Goal: Obtain resource: Download file/media

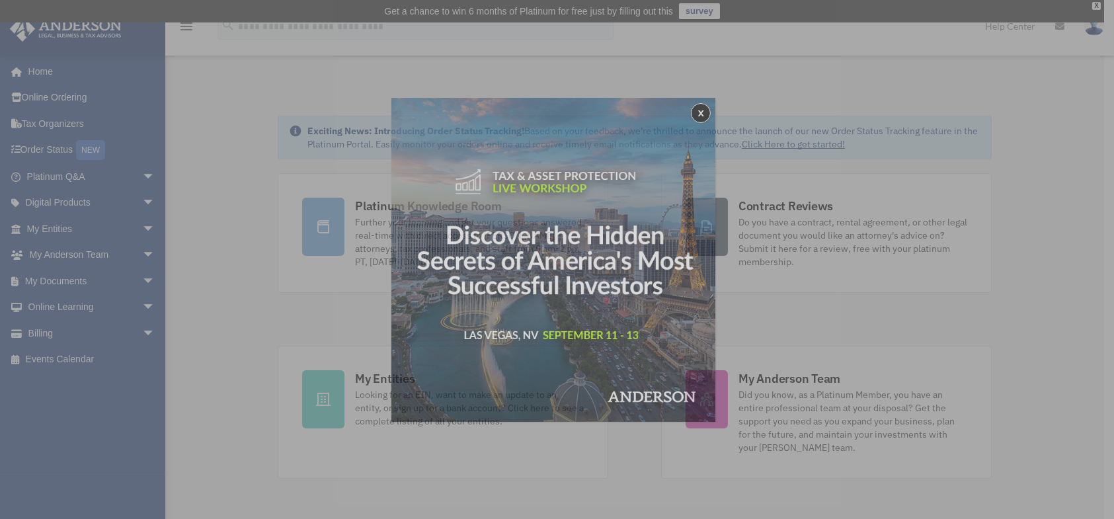
click at [85, 286] on div "x" at bounding box center [557, 259] width 1114 height 519
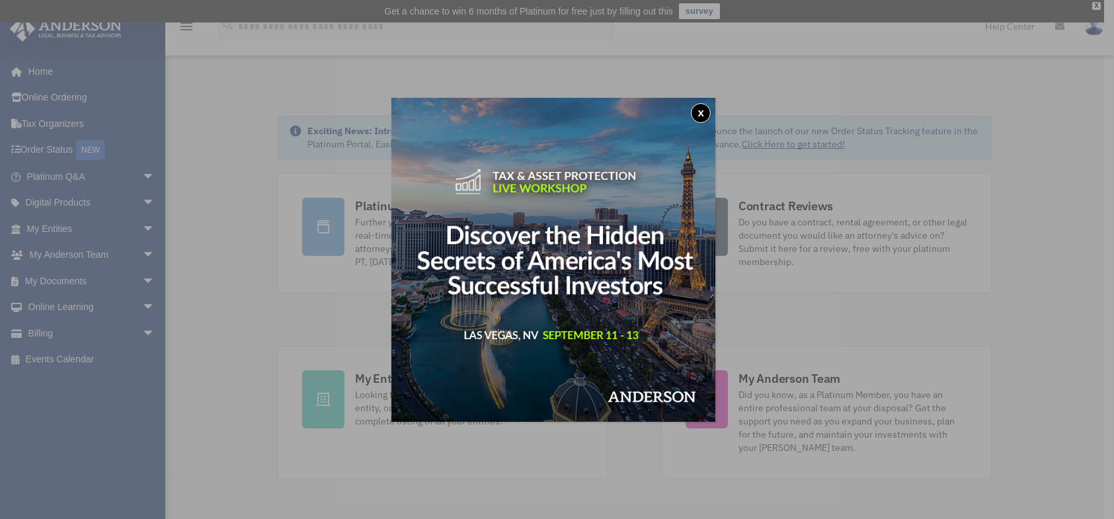
click at [702, 108] on button "x" at bounding box center [701, 113] width 20 height 20
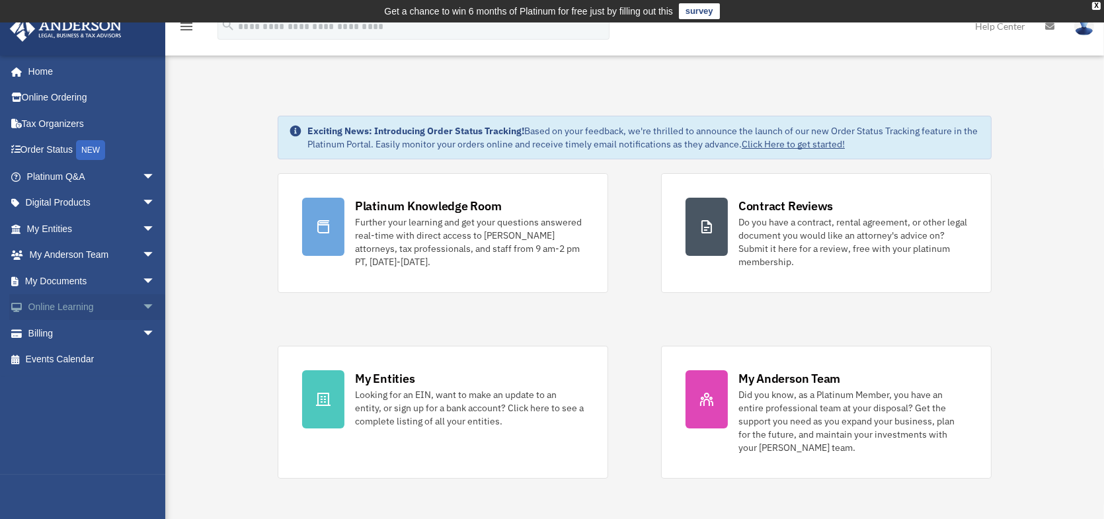
click at [142, 305] on span "arrow_drop_down" at bounding box center [155, 307] width 26 height 27
click at [142, 297] on span "arrow_drop_up" at bounding box center [155, 307] width 26 height 27
click at [142, 280] on span "arrow_drop_down" at bounding box center [155, 281] width 26 height 27
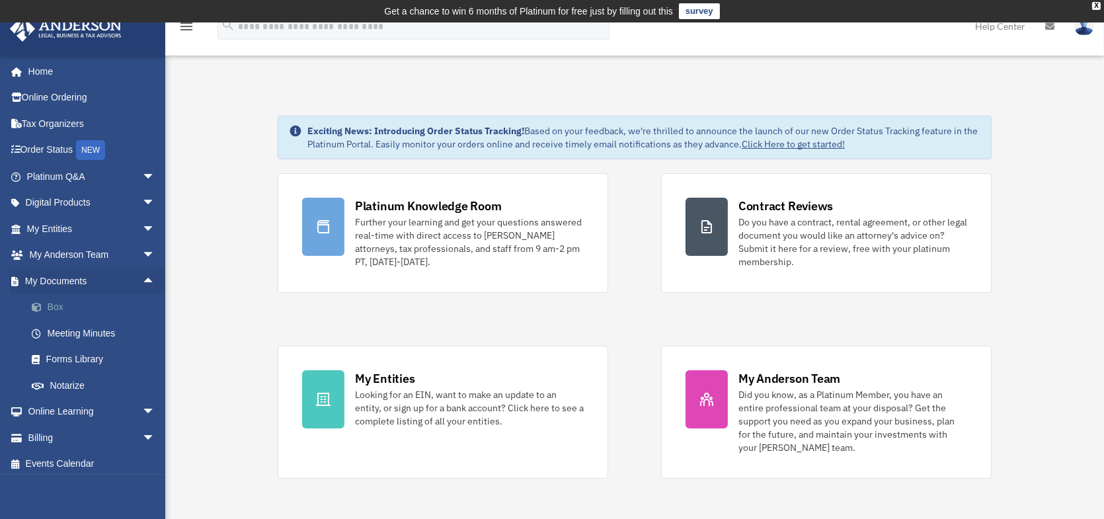
click at [52, 307] on link "Box" at bounding box center [97, 307] width 157 height 26
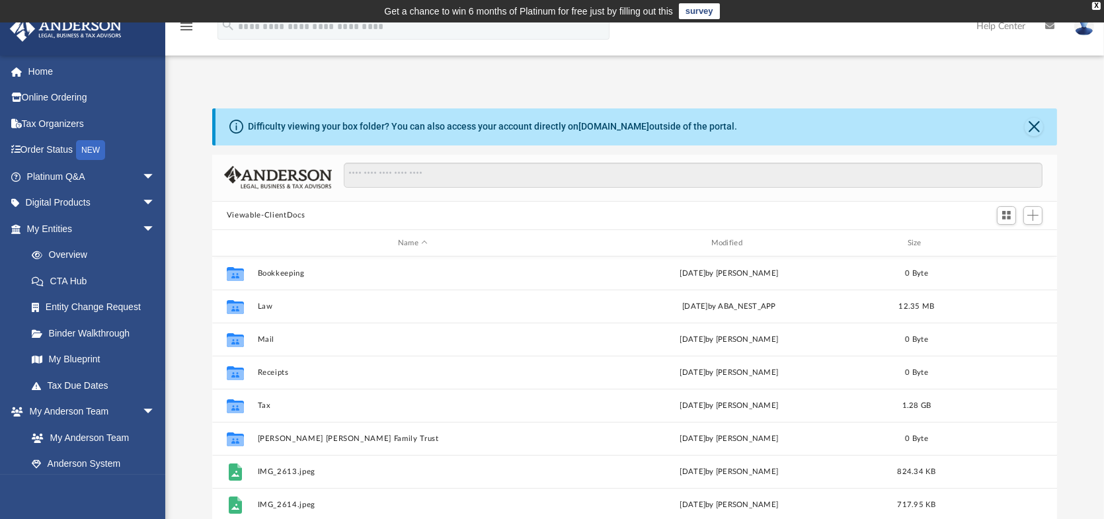
scroll to position [290, 835]
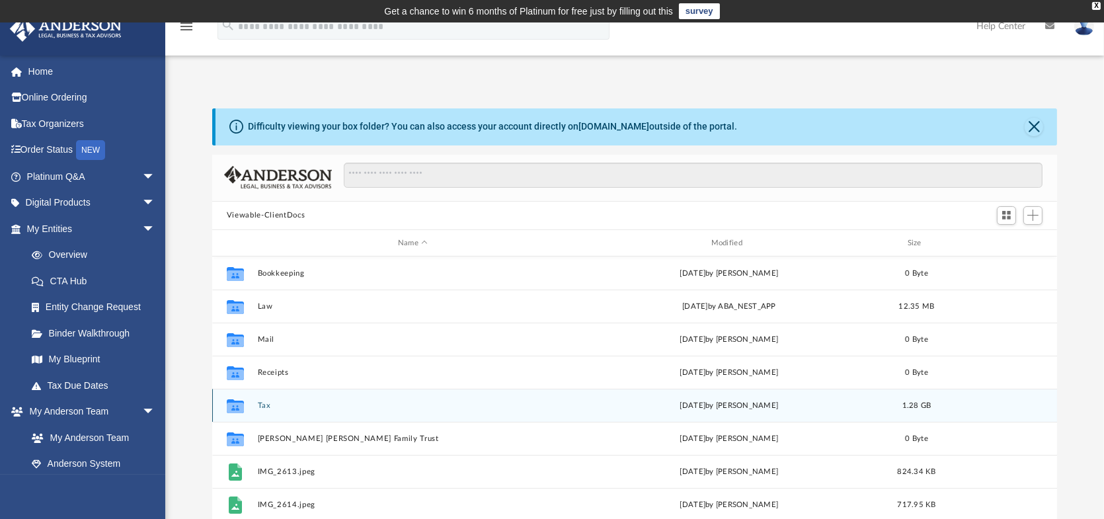
click at [265, 400] on div "Collaborated Folder Tax [DATE] by [PERSON_NAME] 1.28 GB" at bounding box center [634, 405] width 845 height 33
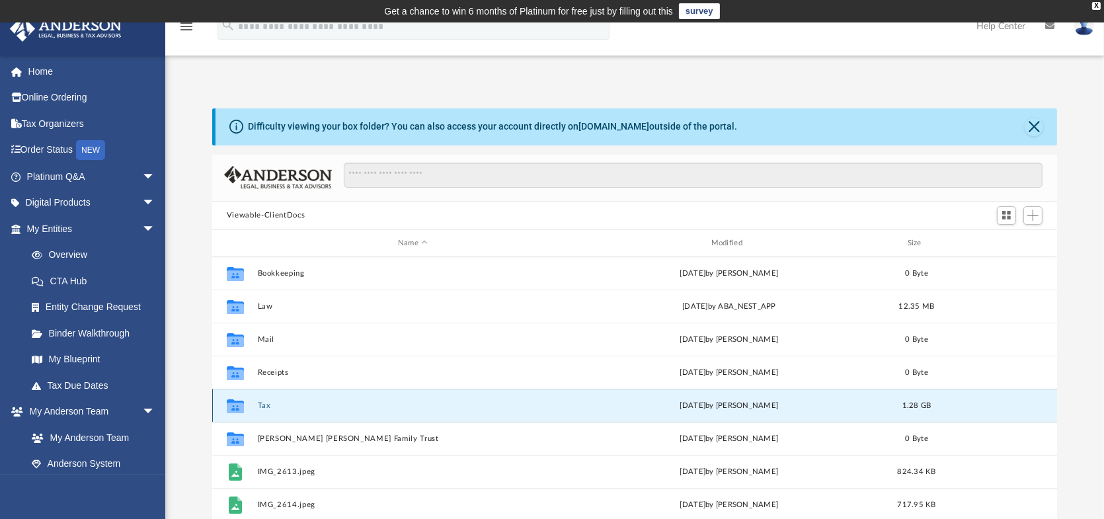
click at [264, 405] on button "Tax" at bounding box center [413, 405] width 311 height 9
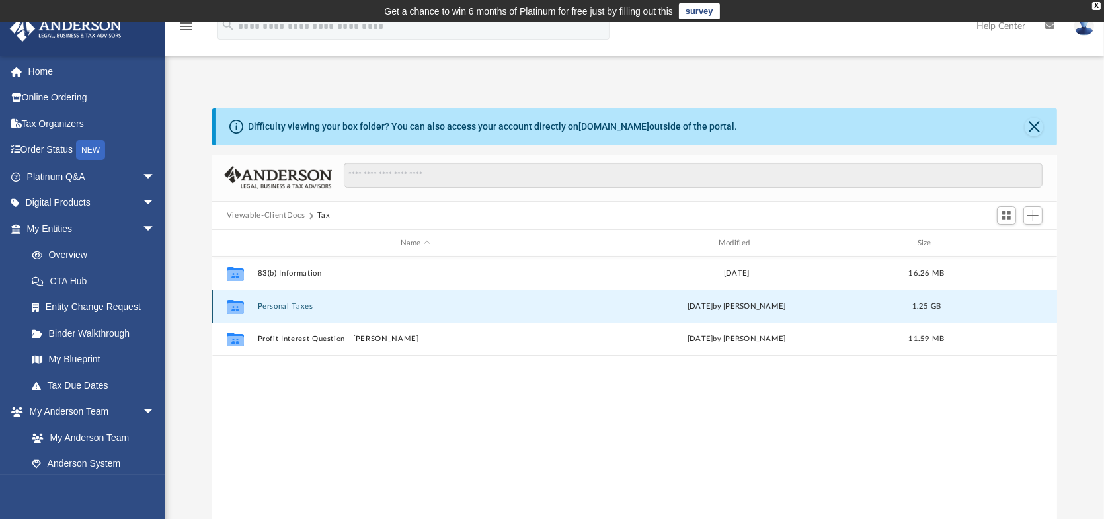
click at [293, 309] on button "Personal Taxes" at bounding box center [415, 306] width 315 height 9
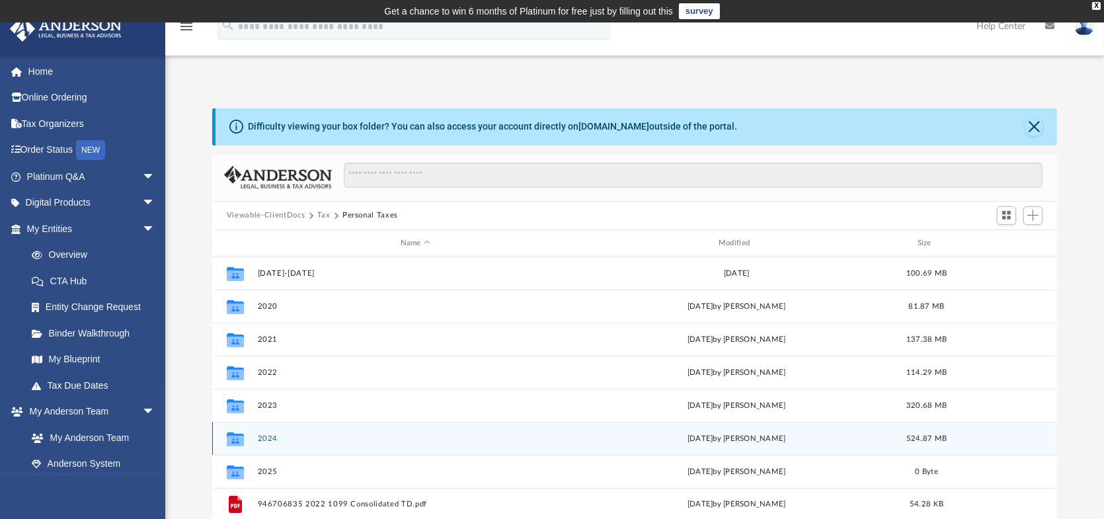
click at [278, 438] on button "2024" at bounding box center [415, 438] width 315 height 9
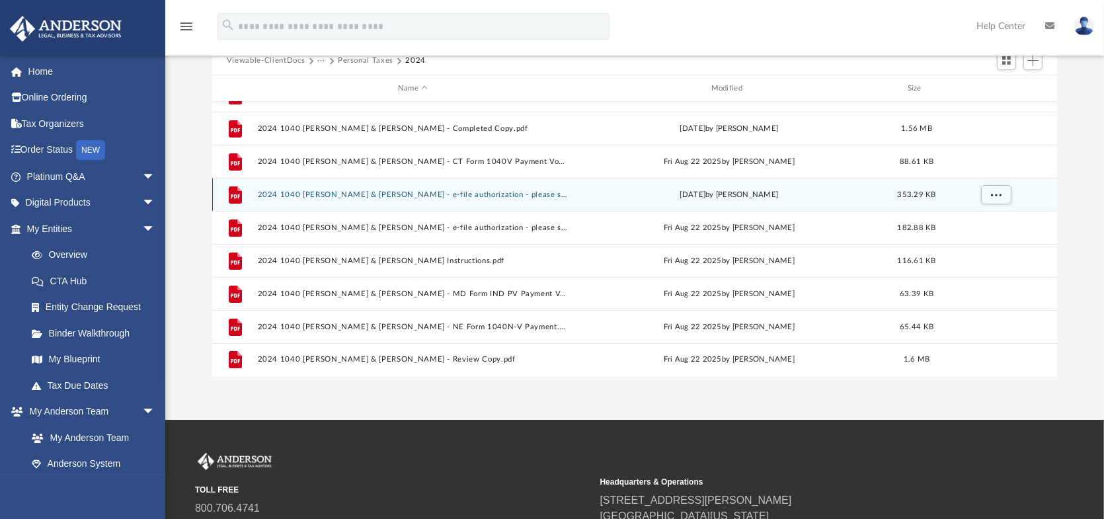
scroll to position [292, 0]
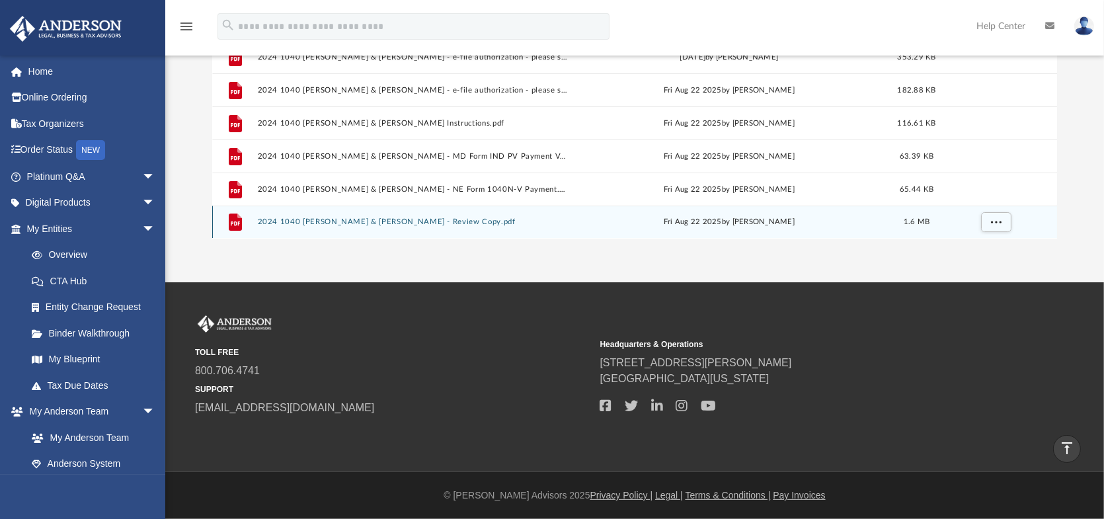
click at [342, 216] on div "File 2024 1040 [PERSON_NAME] & [PERSON_NAME] - Review Copy.pdf [DATE] by [PERSO…" at bounding box center [634, 222] width 845 height 33
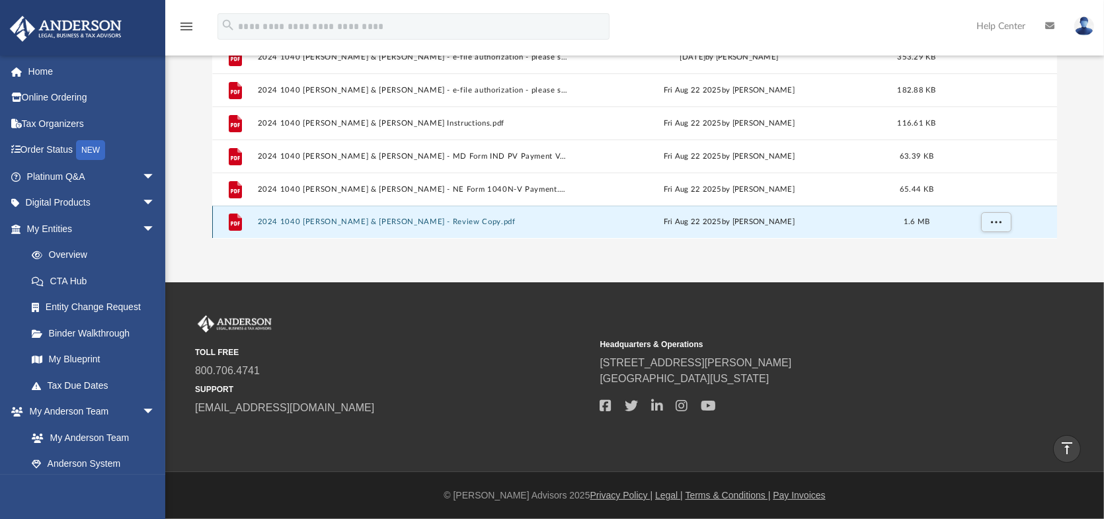
click at [387, 218] on button "2024 1040 [PERSON_NAME] & [PERSON_NAME] - Review Copy.pdf" at bounding box center [413, 222] width 311 height 9
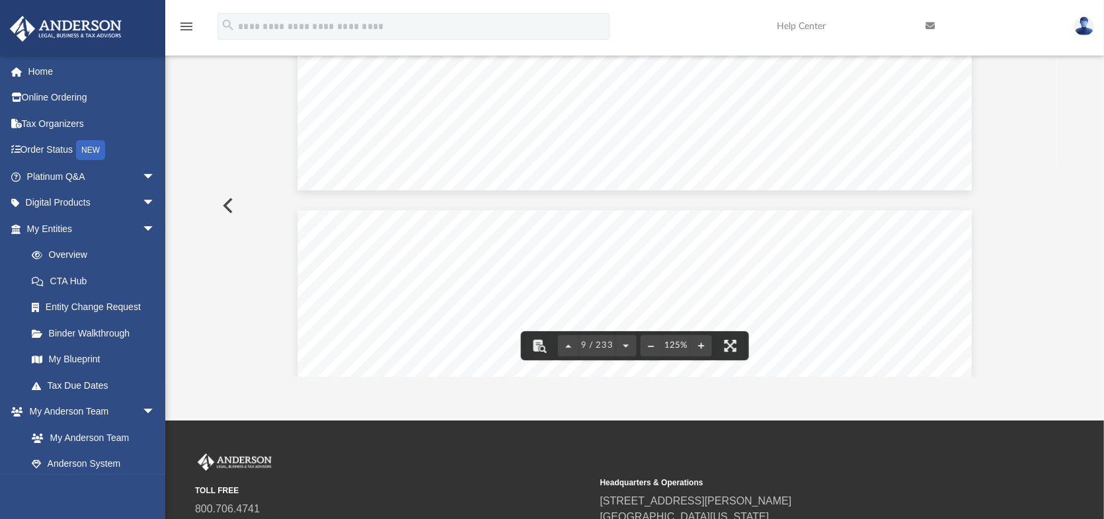
scroll to position [7107, 0]
click at [718, 343] on button "File preview" at bounding box center [729, 345] width 29 height 29
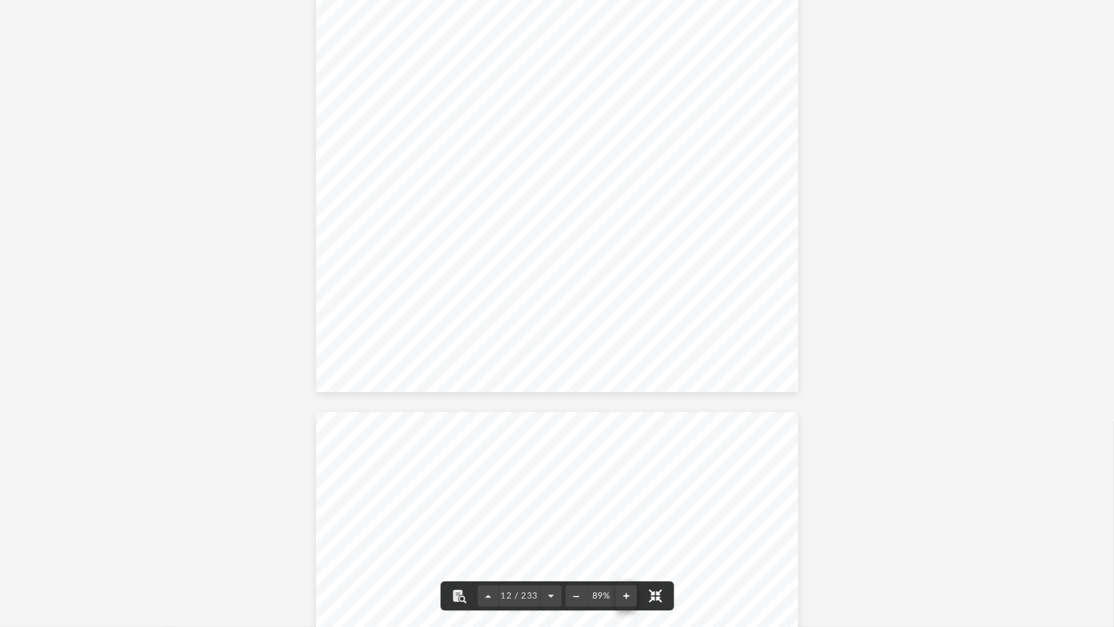
scroll to position [7186, 0]
click at [619, 518] on button "File preview" at bounding box center [625, 595] width 21 height 29
click at [623, 518] on button "File preview" at bounding box center [625, 595] width 21 height 29
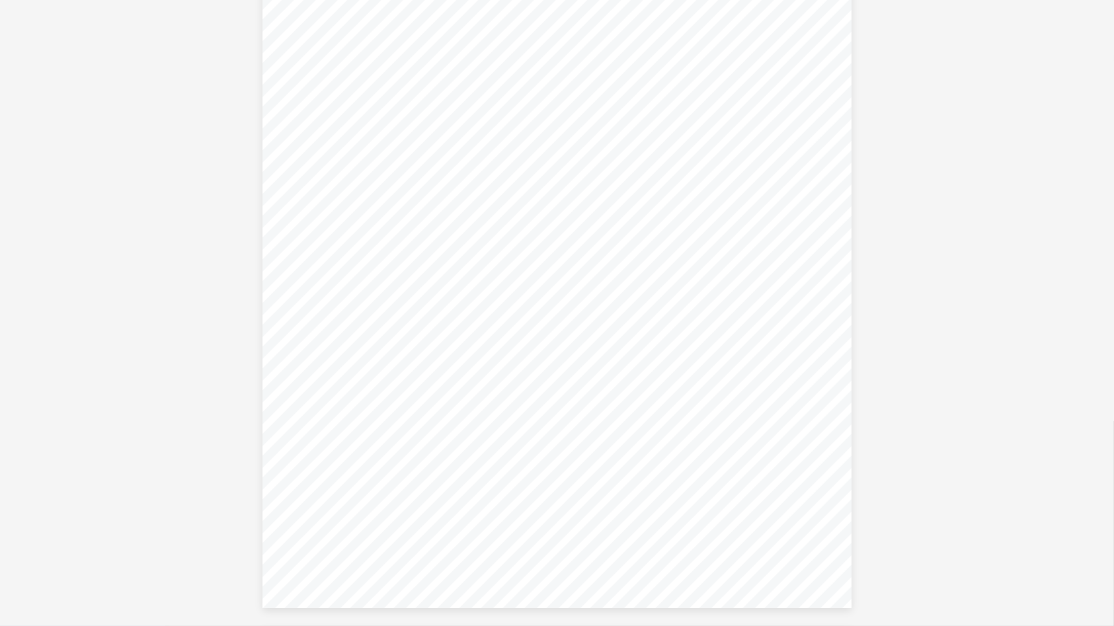
scroll to position [21449, 0]
